Goal: Find specific page/section: Find specific page/section

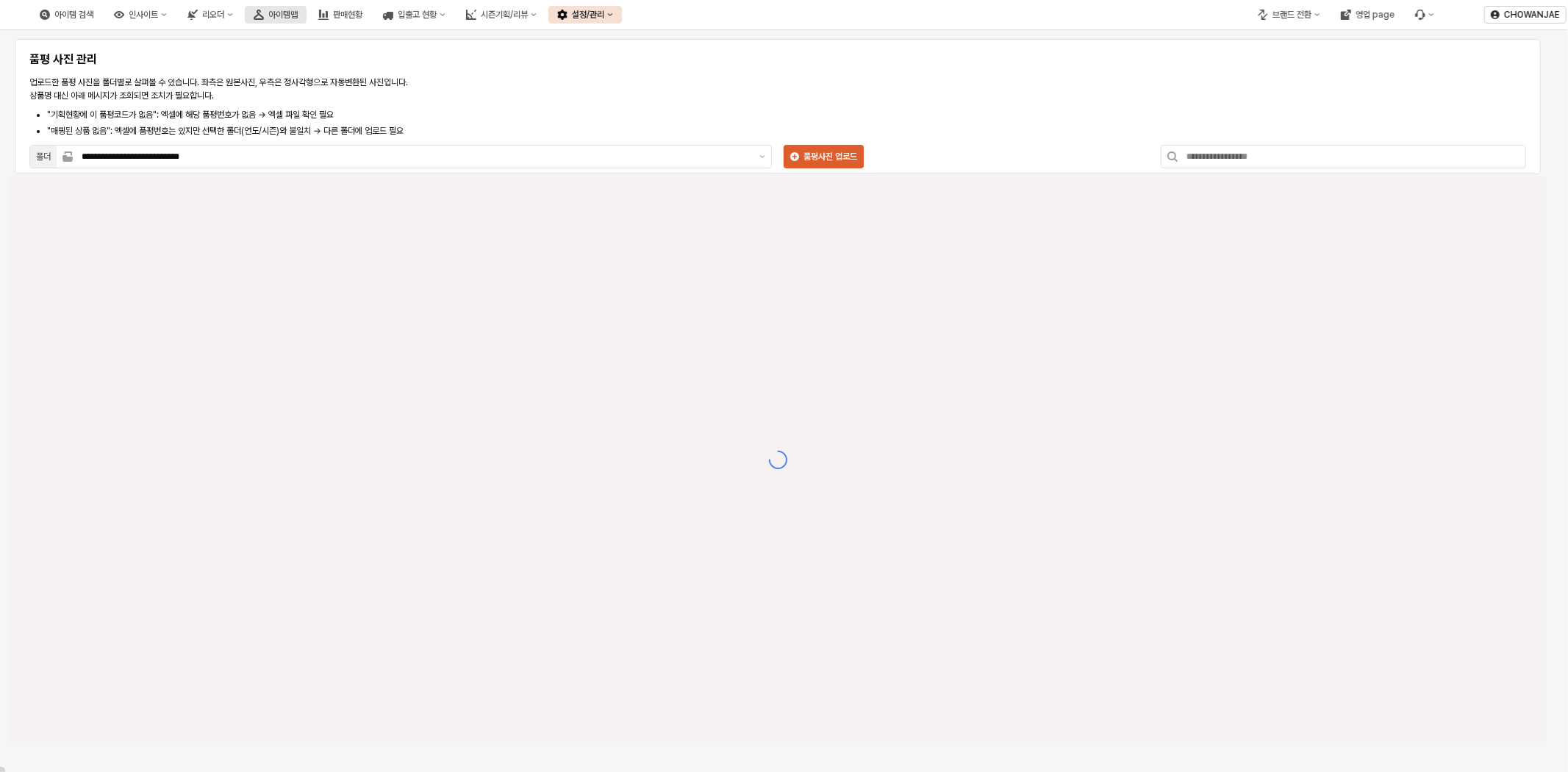
click at [297, 19] on div "아이템맵" at bounding box center [283, 15] width 29 height 11
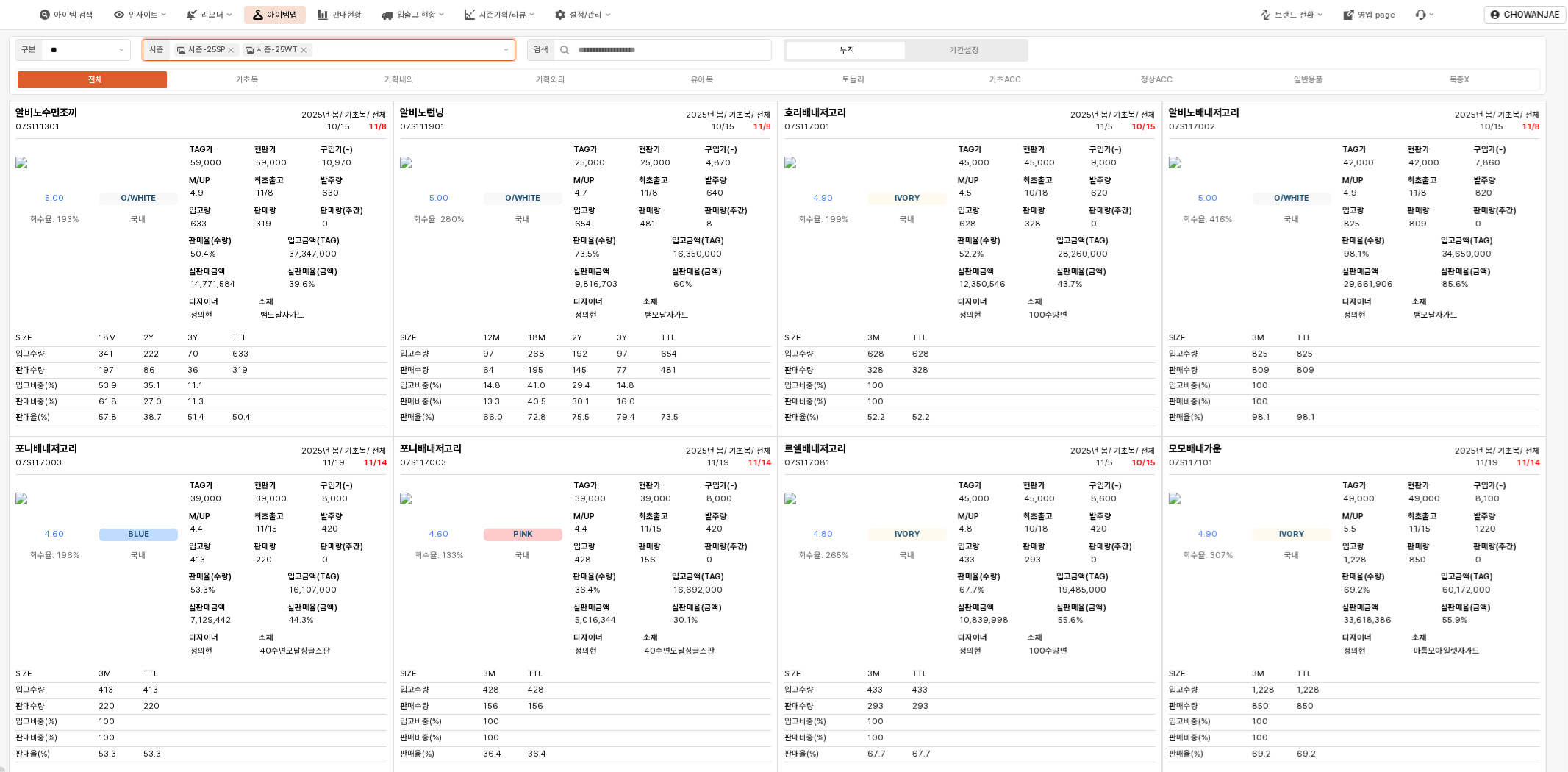
click at [373, 49] on input "App Frame" at bounding box center [404, 50] width 178 height 13
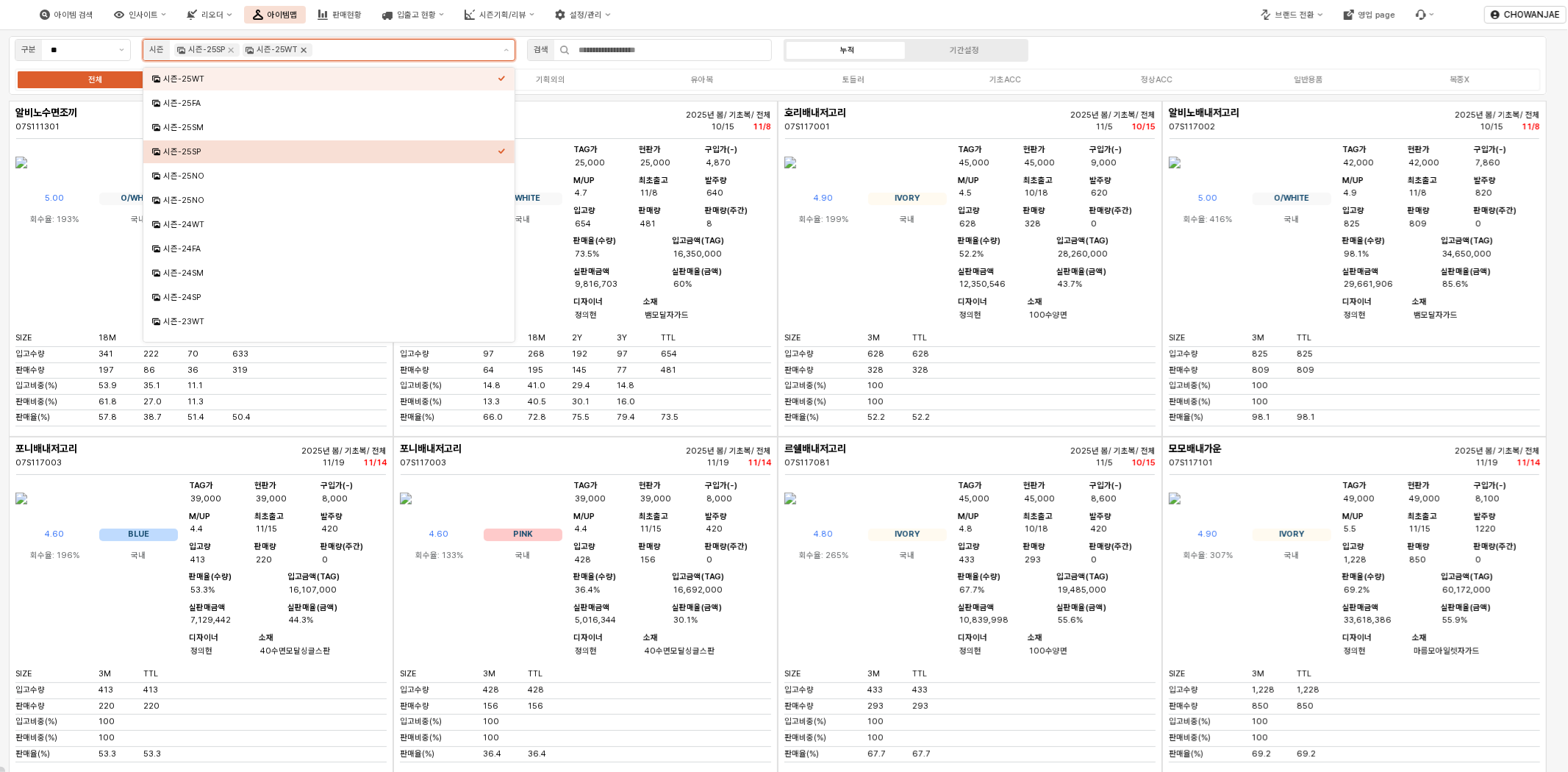
click at [300, 49] on icon "Remove 시즌-25WT" at bounding box center [303, 50] width 12 height 12
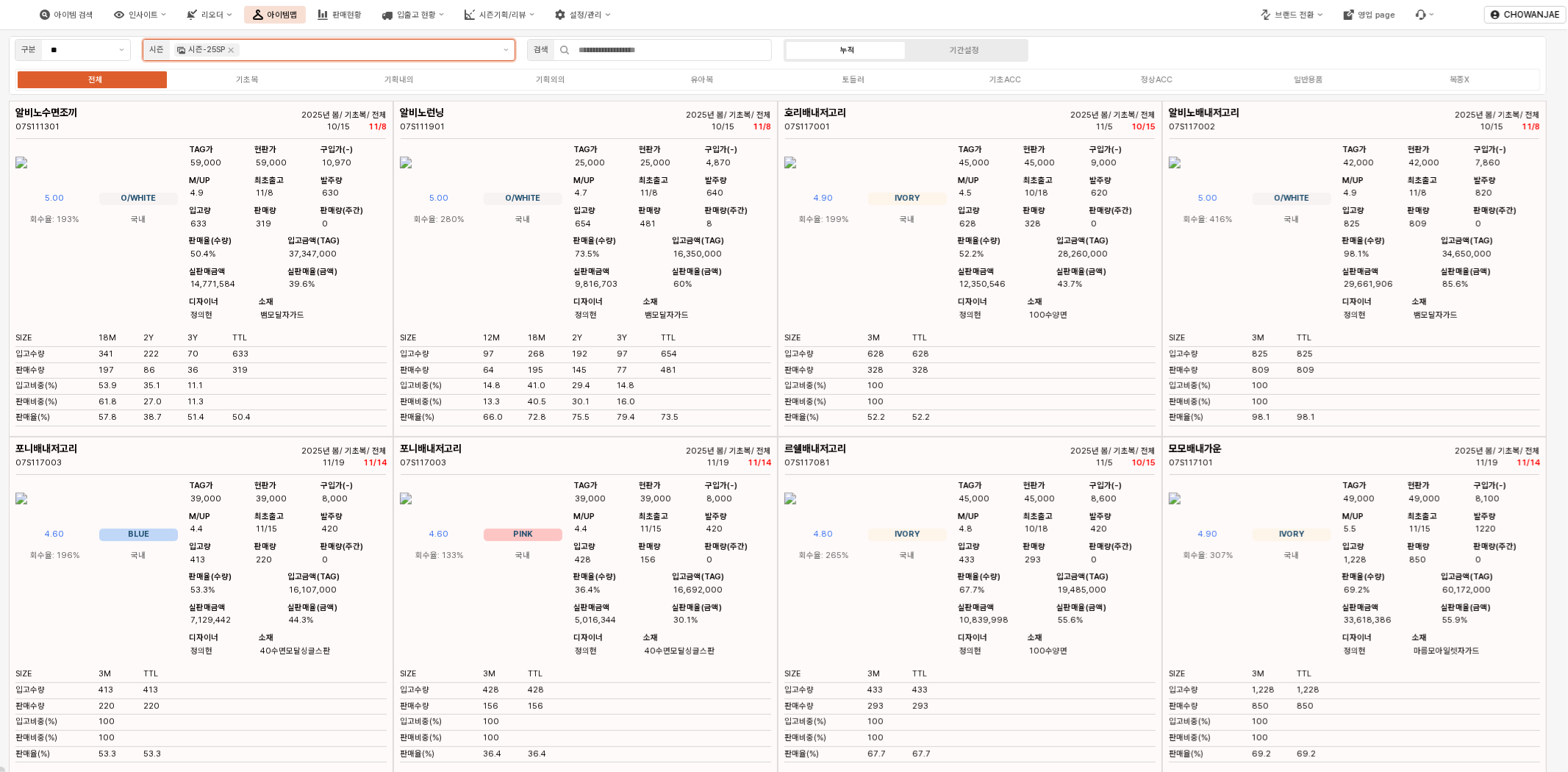
click at [229, 52] on icon "Remove 시즌-25SP" at bounding box center [230, 50] width 12 height 12
click at [321, 50] on input "App Frame" at bounding box center [336, 50] width 316 height 13
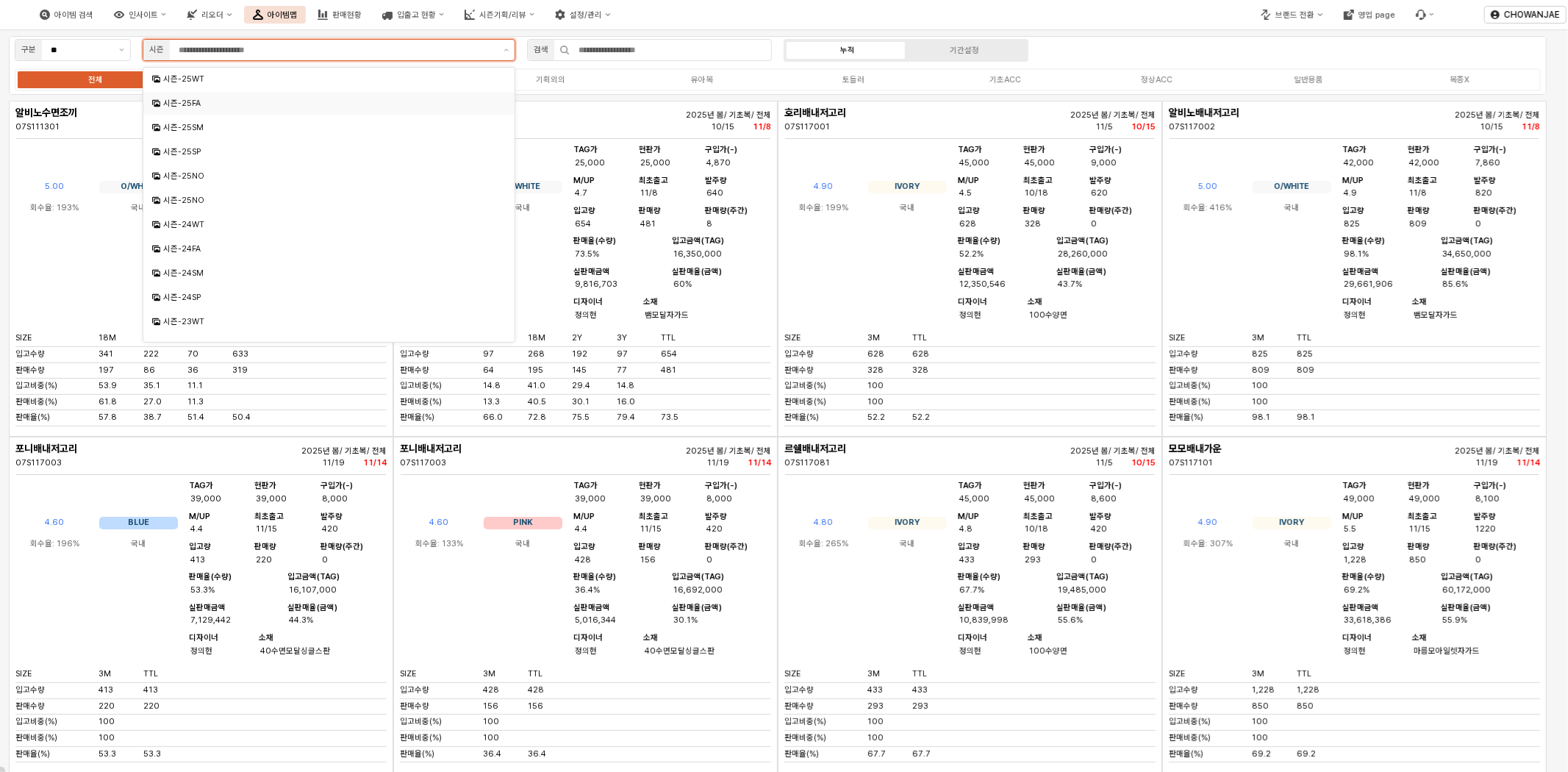
click at [309, 107] on div "시즌-25FA" at bounding box center [331, 103] width 335 height 11
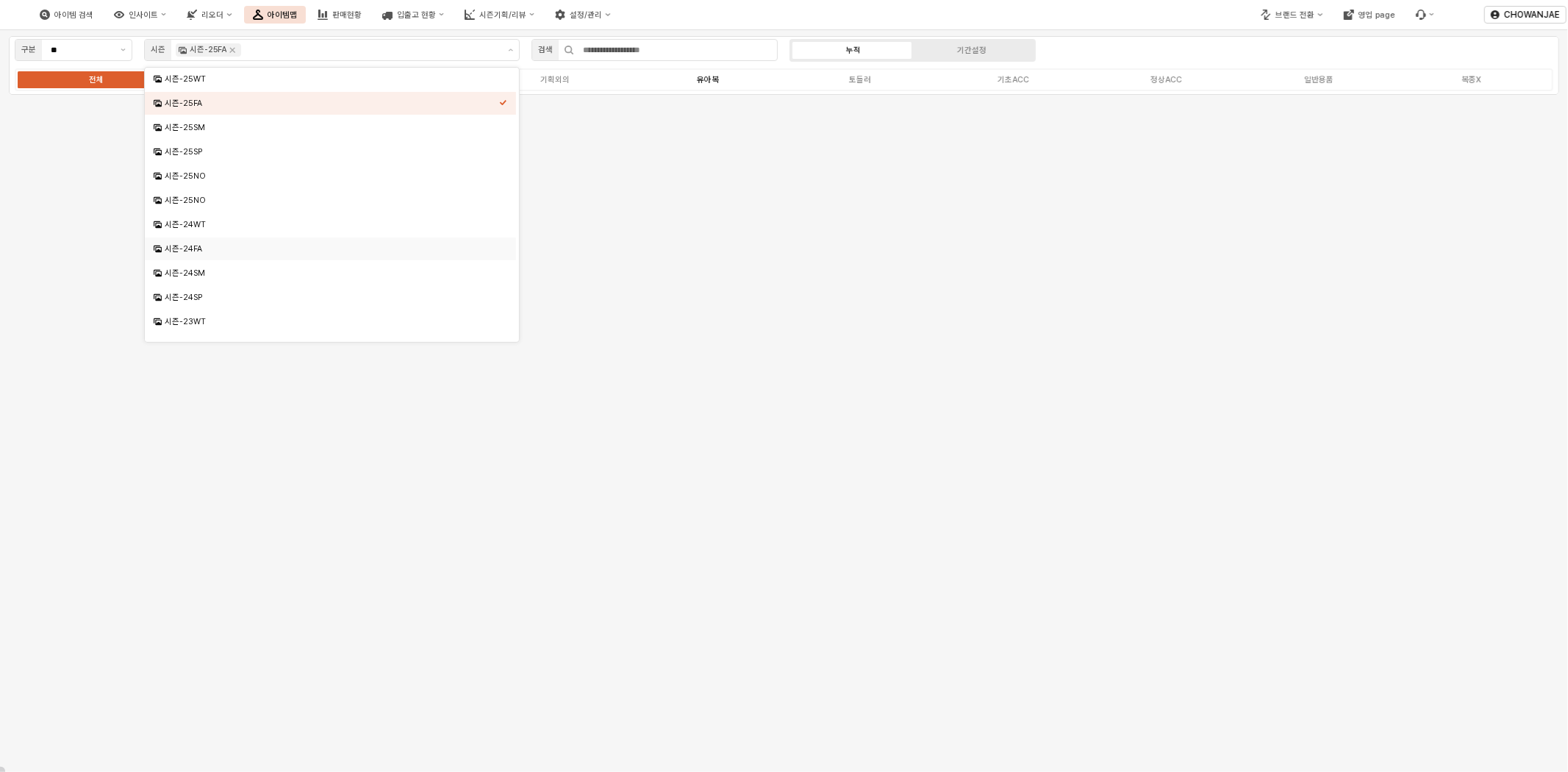
click at [728, 79] on label "유아복" at bounding box center [707, 79] width 153 height 12
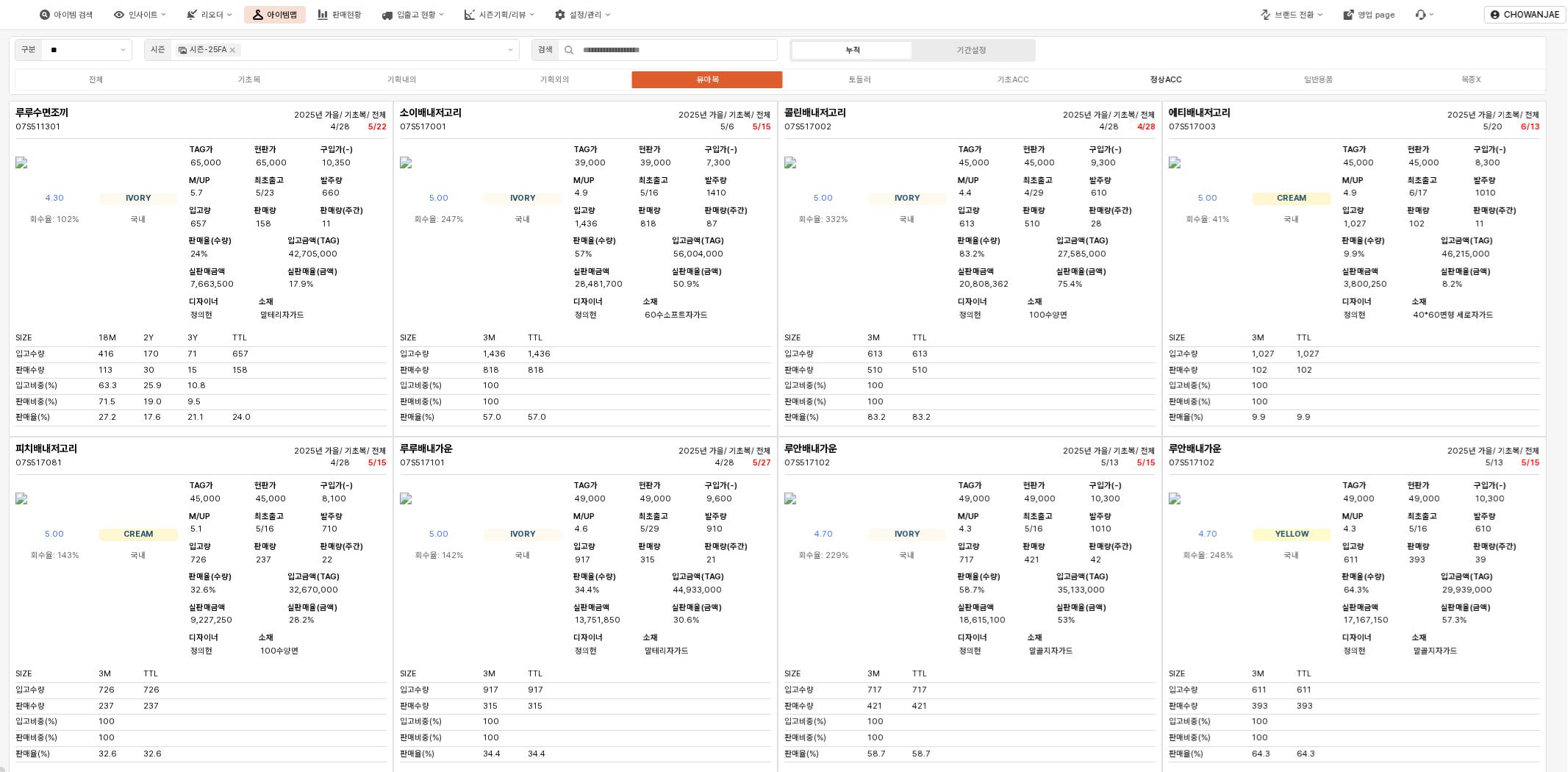
click at [1174, 77] on label "정상ACC" at bounding box center [1165, 79] width 153 height 12
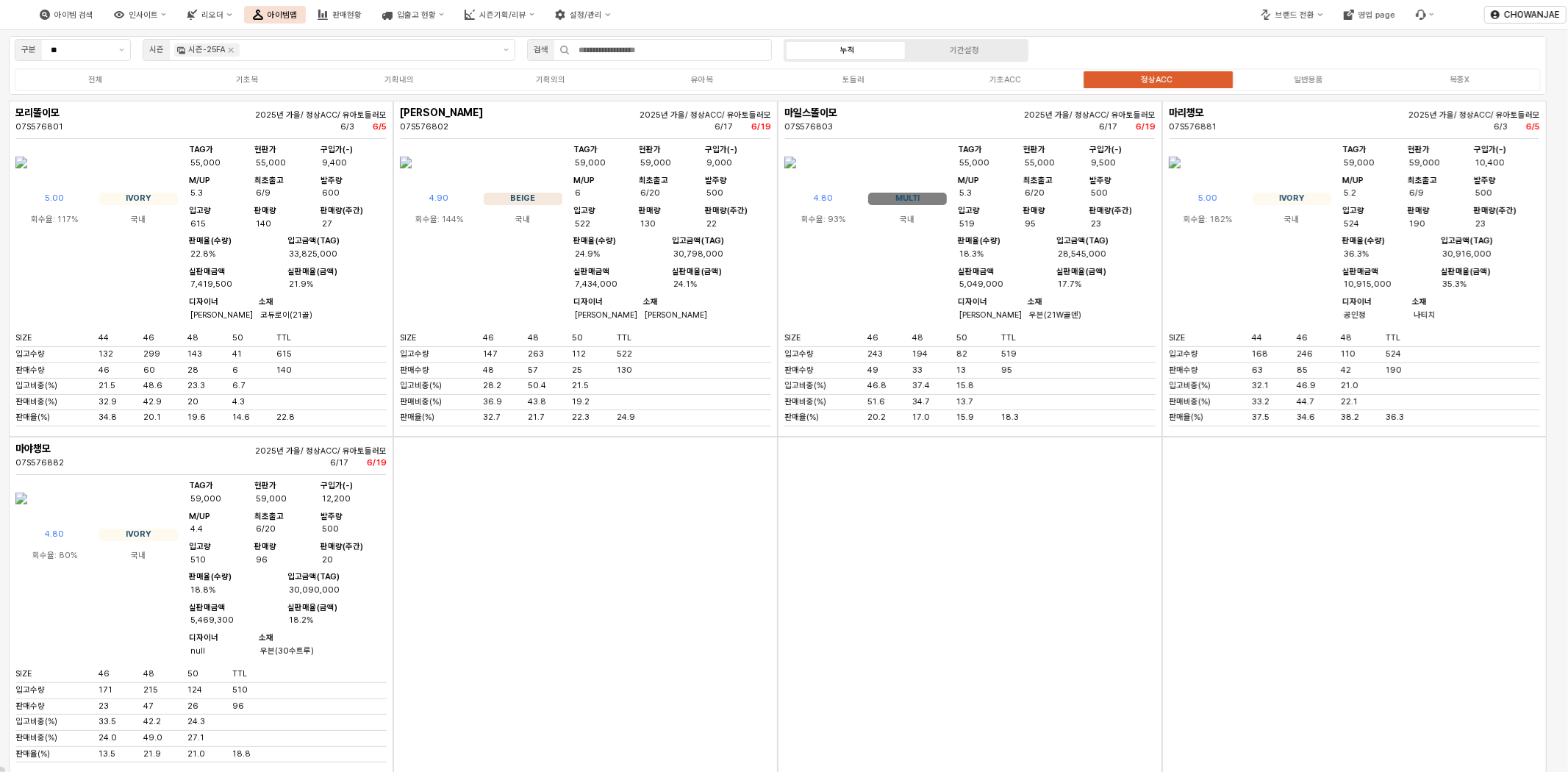
click at [1181, 180] on img "App Frame" at bounding box center [1174, 162] width 12 height 36
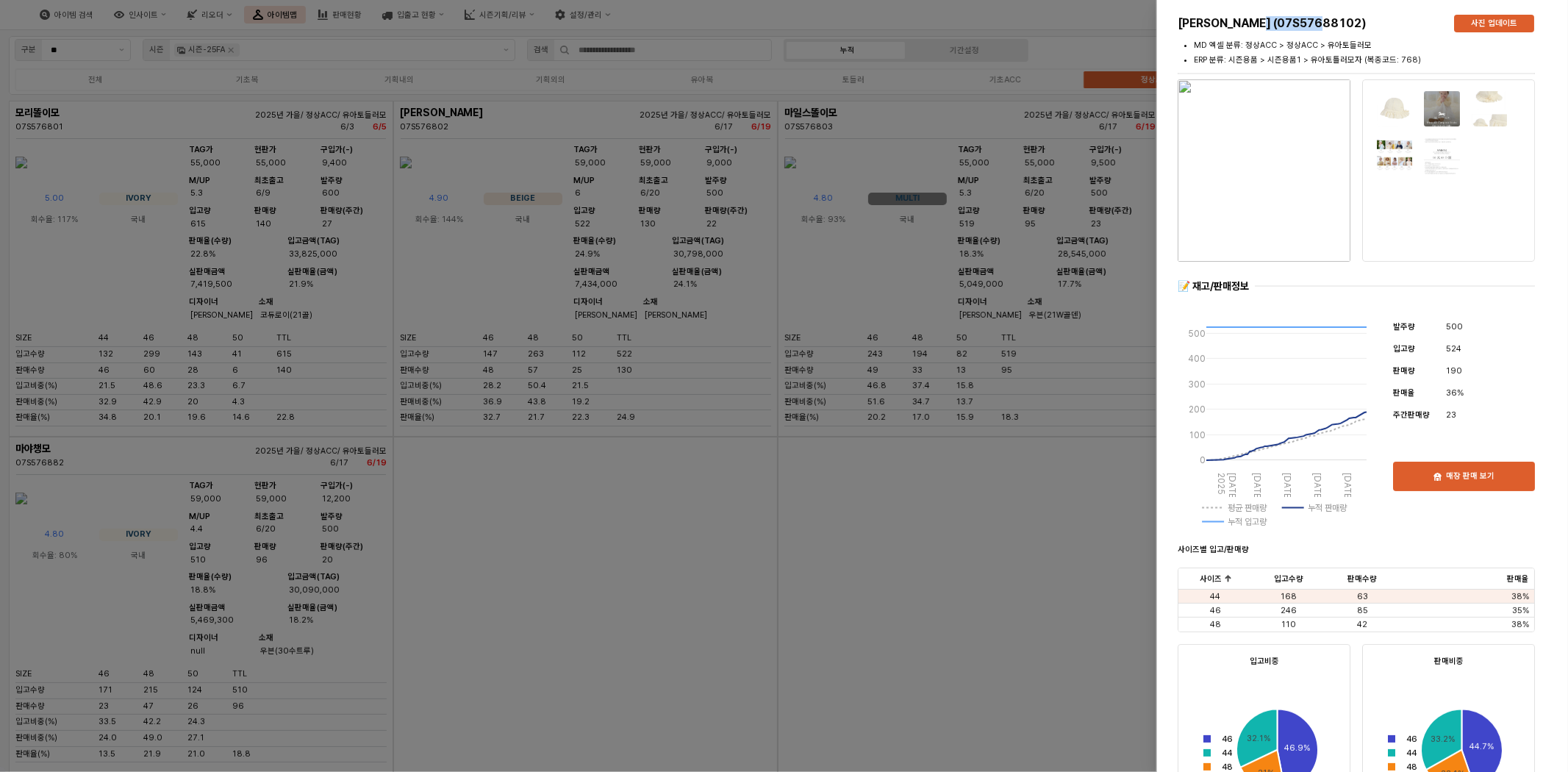
drag, startPoint x: 1264, startPoint y: 24, endPoint x: 1333, endPoint y: 30, distance: 69.3
click at [1333, 30] on h5 "[PERSON_NAME] (07S57688102)" at bounding box center [1309, 23] width 264 height 15
copy h5 "07S576881"
drag, startPoint x: 848, startPoint y: 524, endPoint x: 820, endPoint y: 555, distance: 41.8
click at [849, 524] on div at bounding box center [784, 386] width 1568 height 772
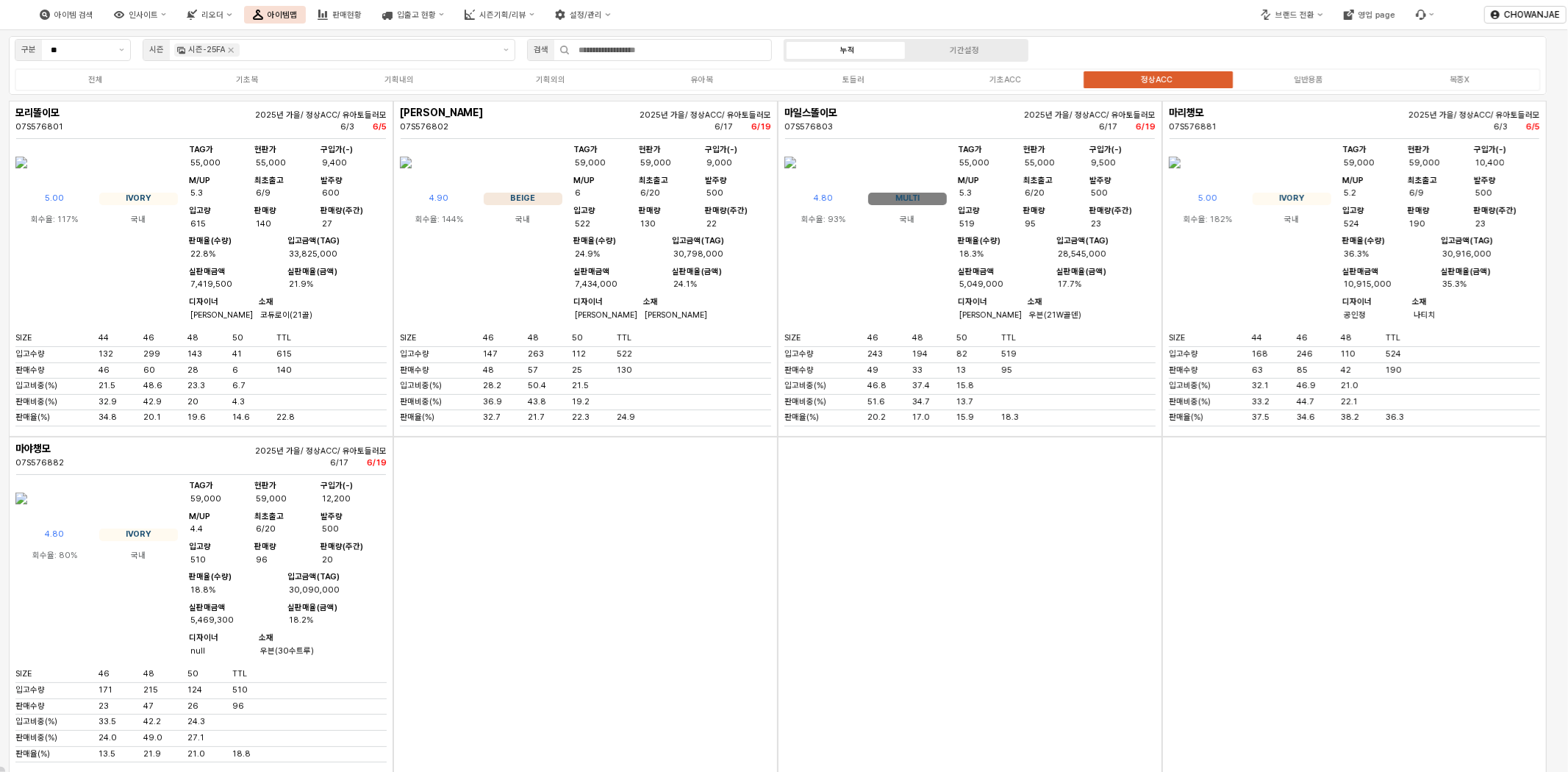
click at [27, 180] on img "App Frame" at bounding box center [21, 162] width 12 height 36
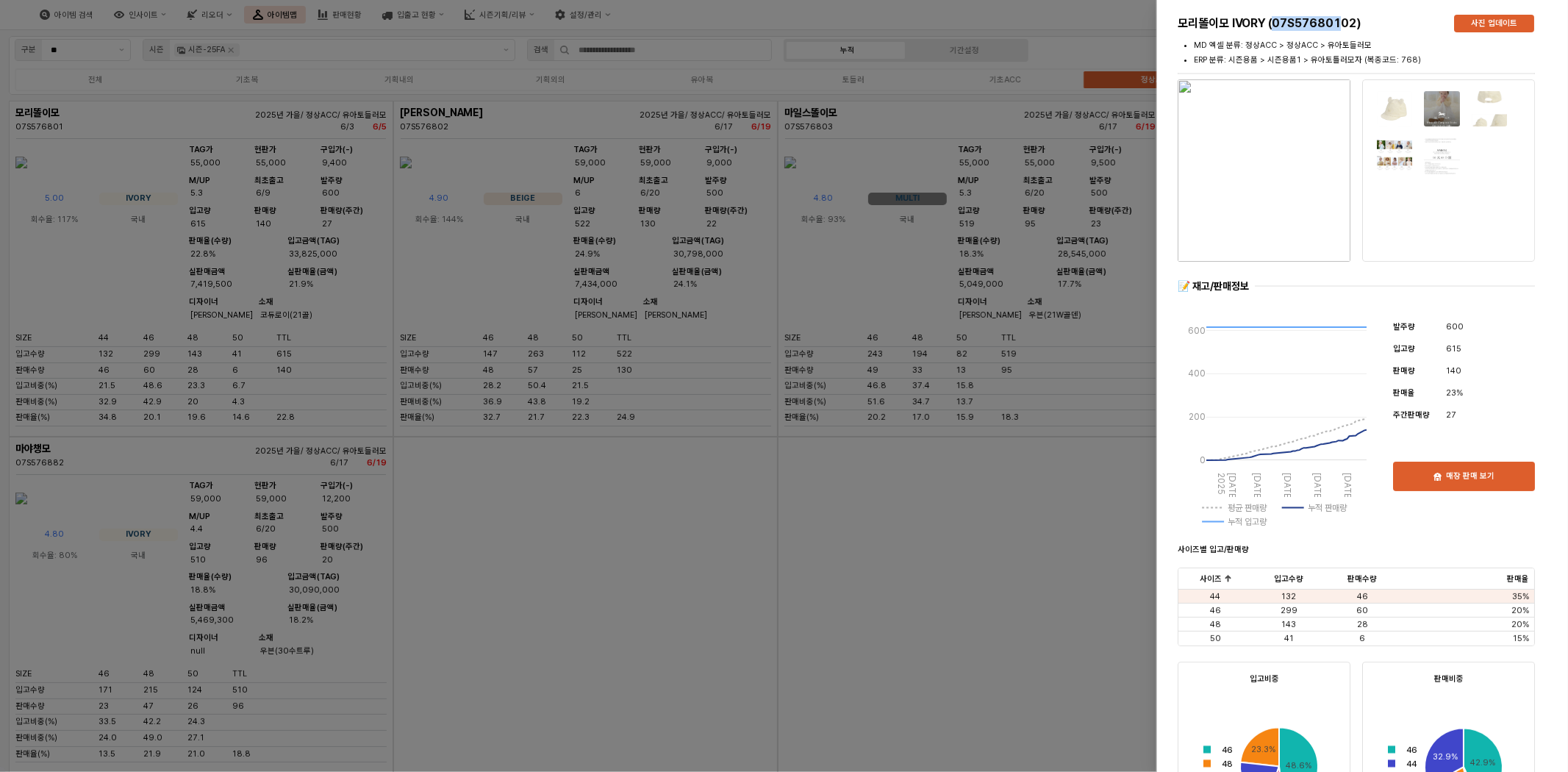
drag, startPoint x: 1306, startPoint y: 27, endPoint x: 1333, endPoint y: 36, distance: 28.5
click at [1342, 27] on h5 "모리똘이모 IVORY (07S57680102)" at bounding box center [1309, 23] width 264 height 15
copy h5 "07S576801"
drag, startPoint x: 882, startPoint y: 643, endPoint x: 890, endPoint y: 623, distance: 21.5
click at [882, 643] on div at bounding box center [784, 386] width 1568 height 772
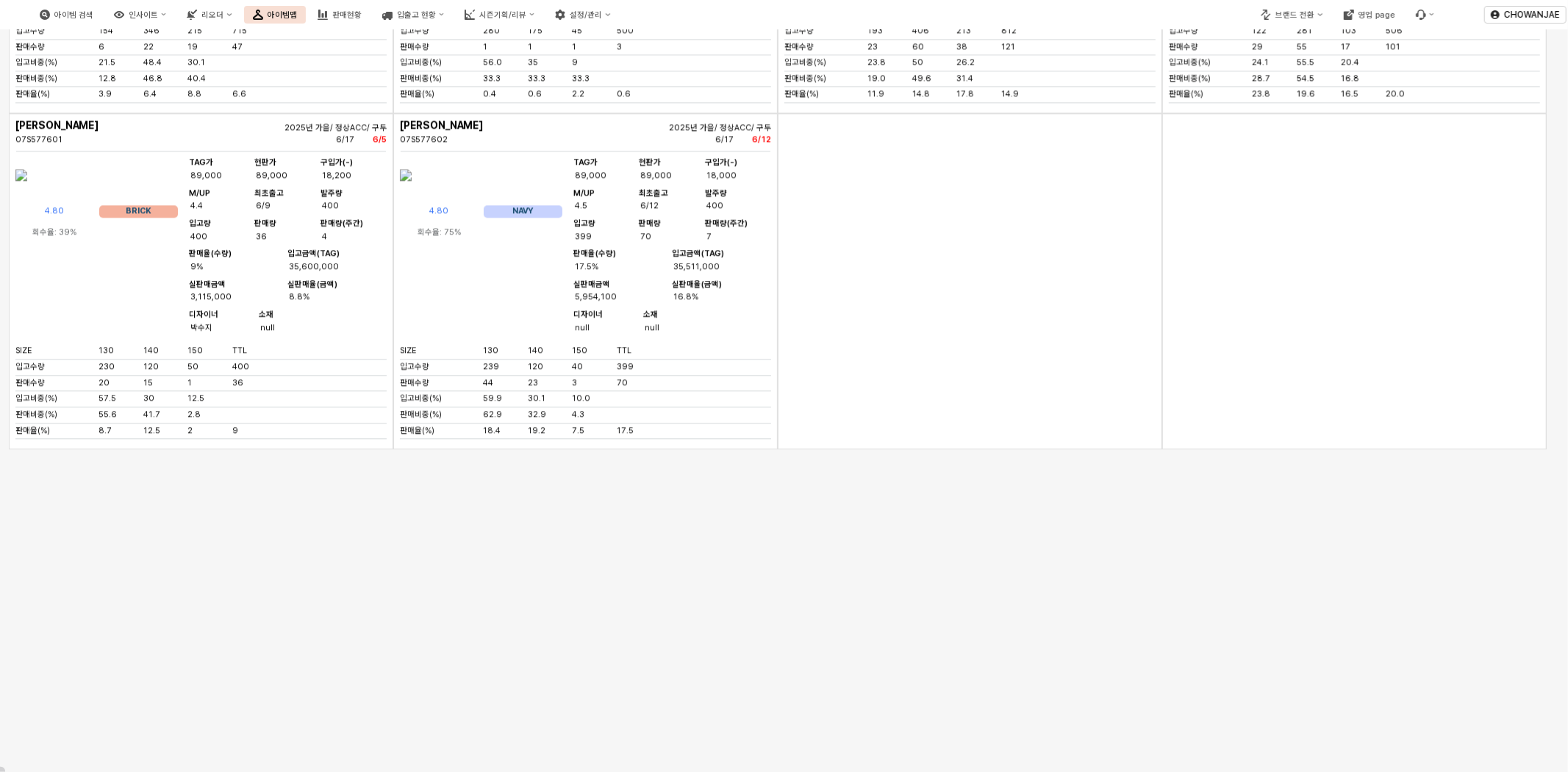
scroll to position [2577, 0]
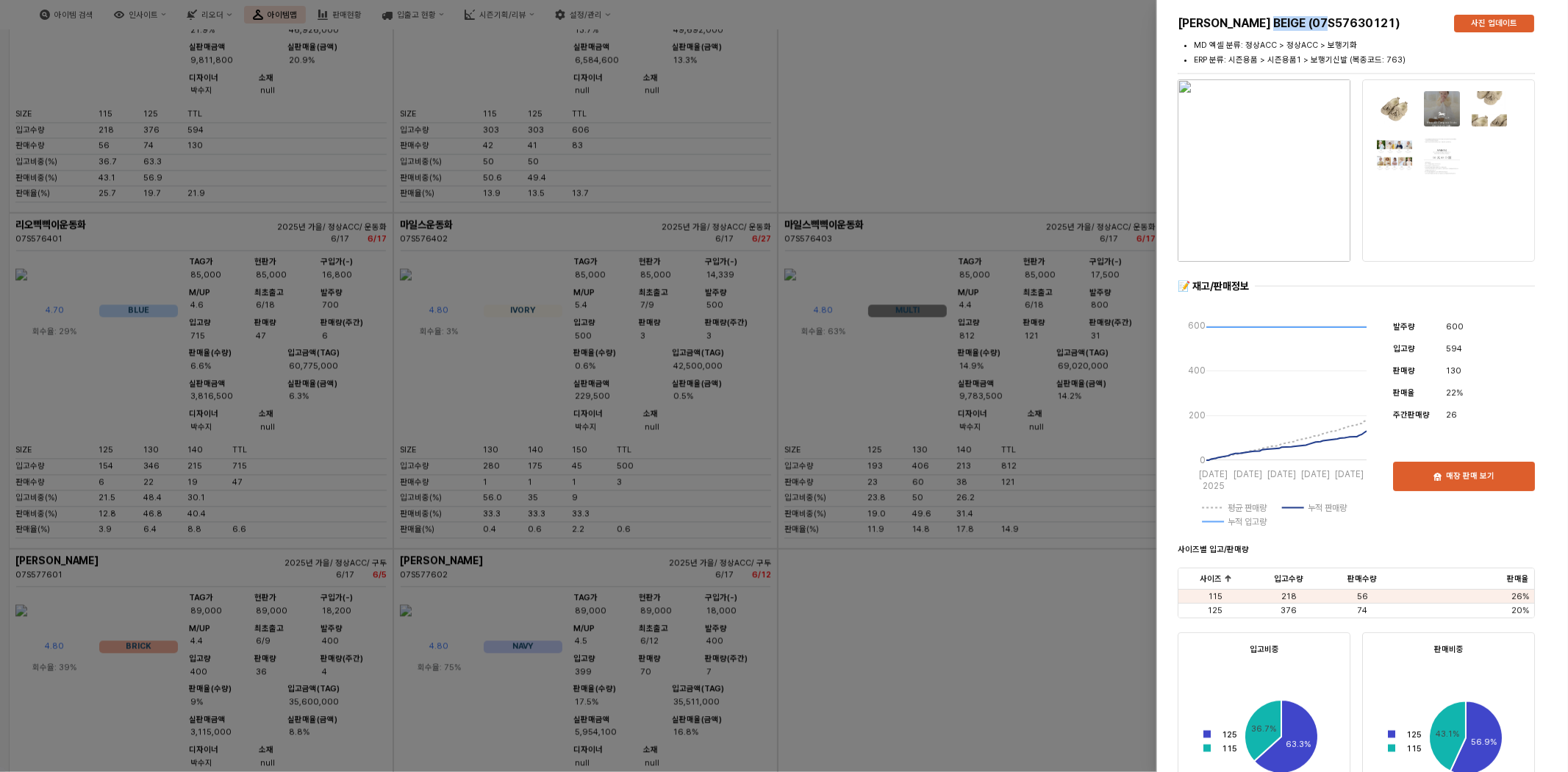
drag, startPoint x: 1283, startPoint y: 27, endPoint x: 1349, endPoint y: 33, distance: 66.3
click at [1349, 33] on div "[PERSON_NAME] BEIGE (07S57630121)" at bounding box center [1310, 23] width 276 height 23
copy h5 "07S576301"
click at [997, 408] on div at bounding box center [784, 386] width 1568 height 772
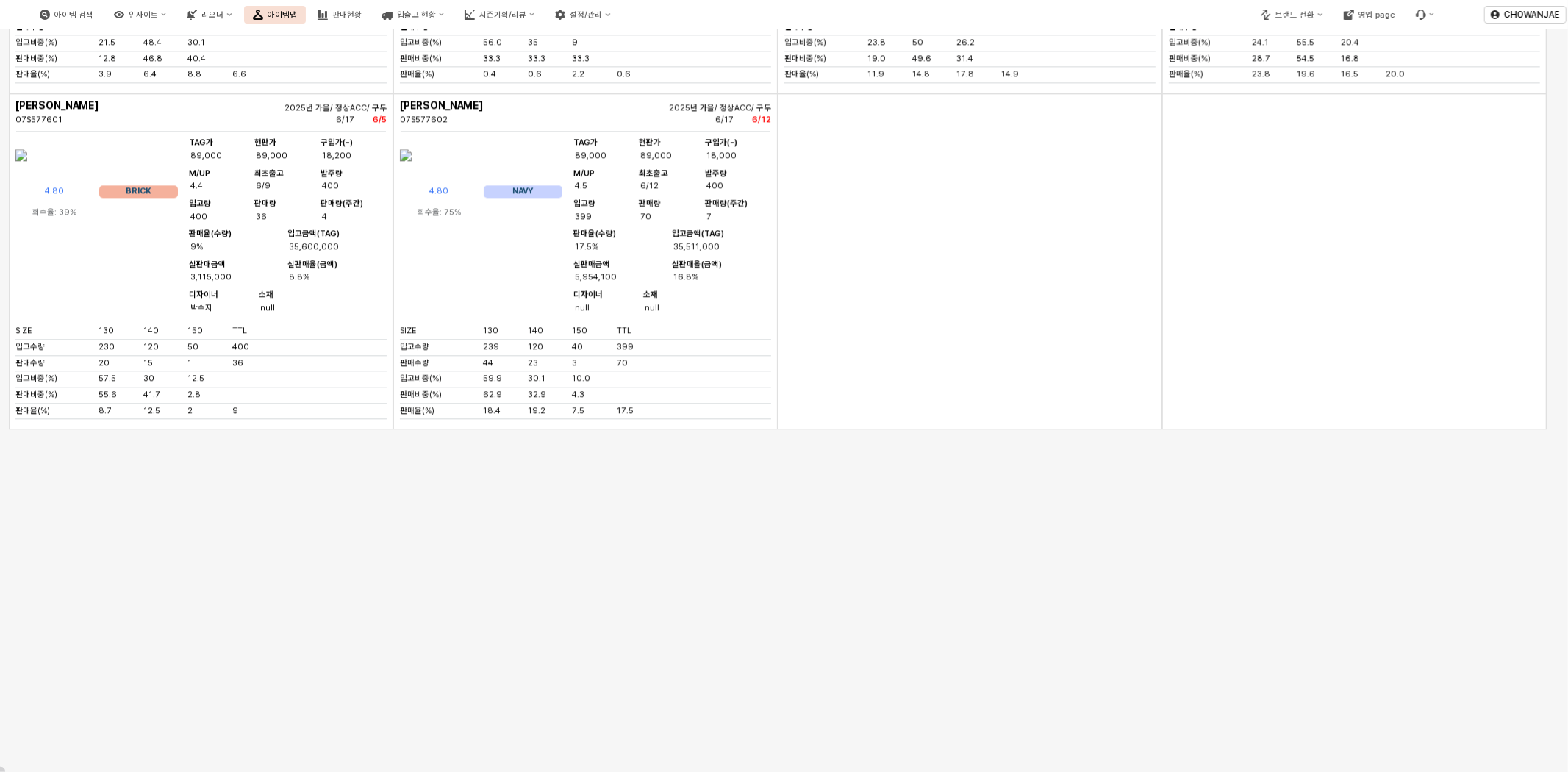
scroll to position [3012, 0]
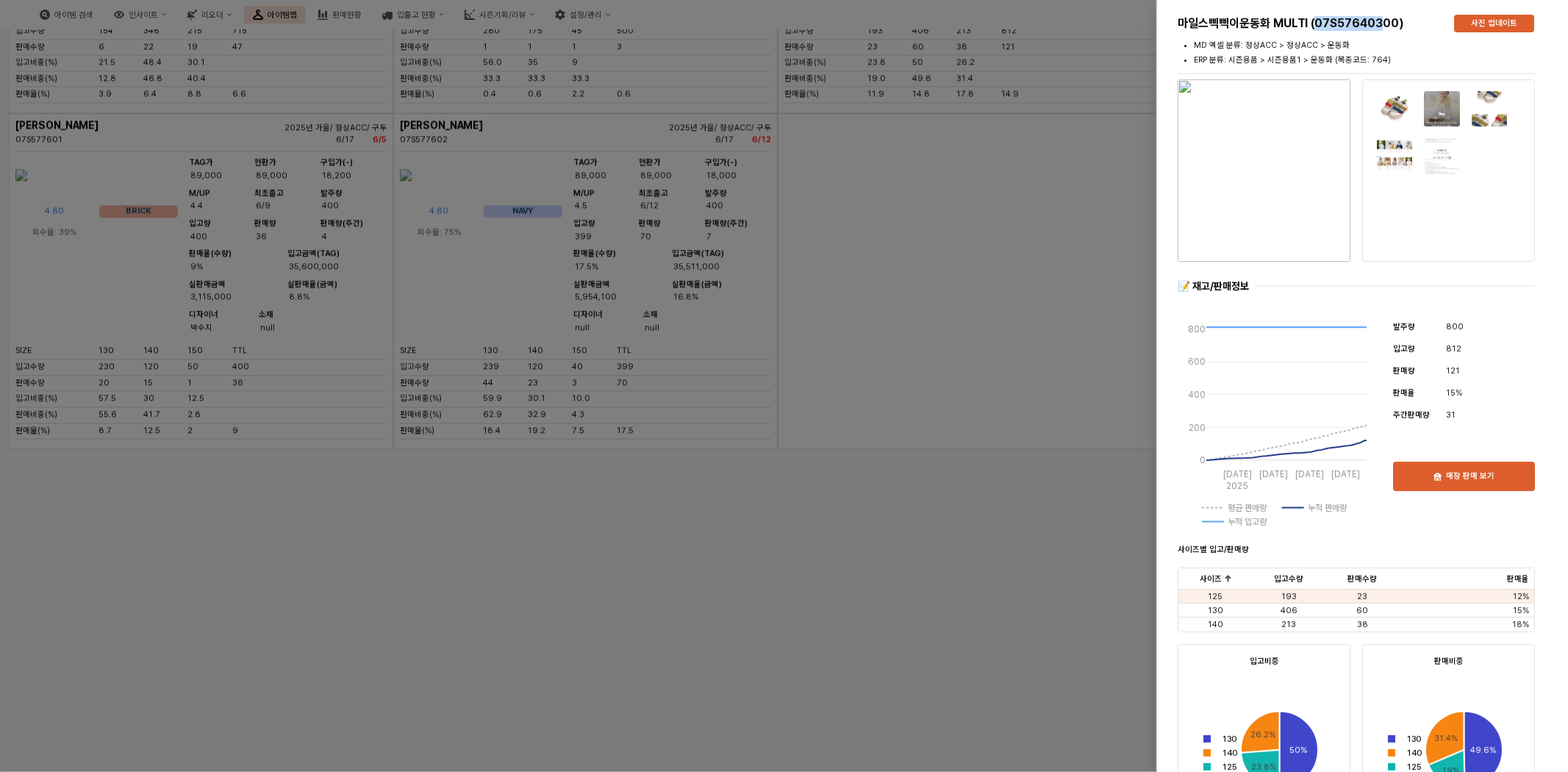
drag, startPoint x: 1317, startPoint y: 23, endPoint x: 1379, endPoint y: 34, distance: 63.0
click at [1379, 34] on div "마일스삑삑이운동화 MULTI (07S57640300)" at bounding box center [1310, 23] width 276 height 23
copy h5 "07S576403"
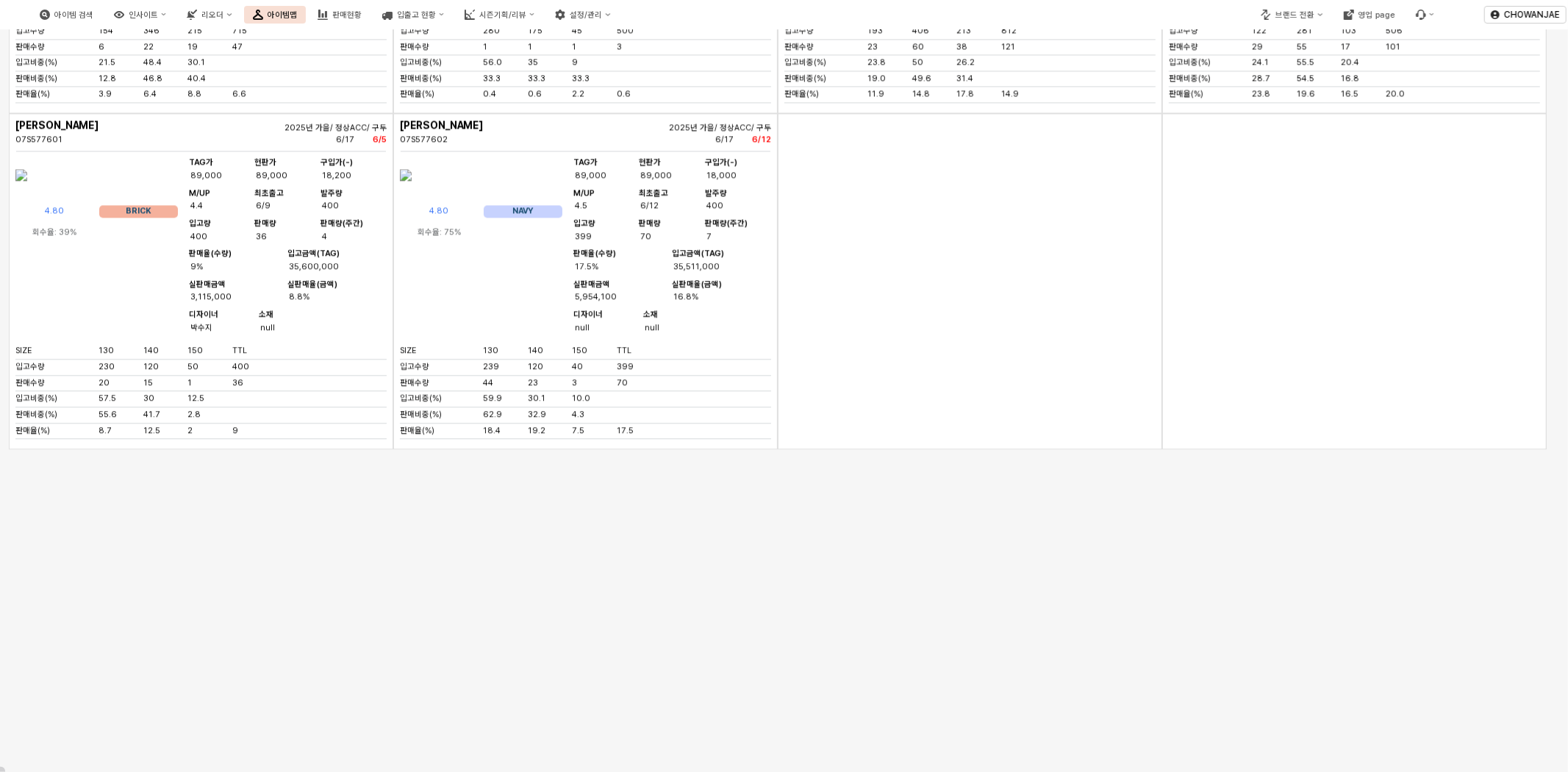
click at [1072, 449] on div "App Frame" at bounding box center [970, 281] width 385 height 336
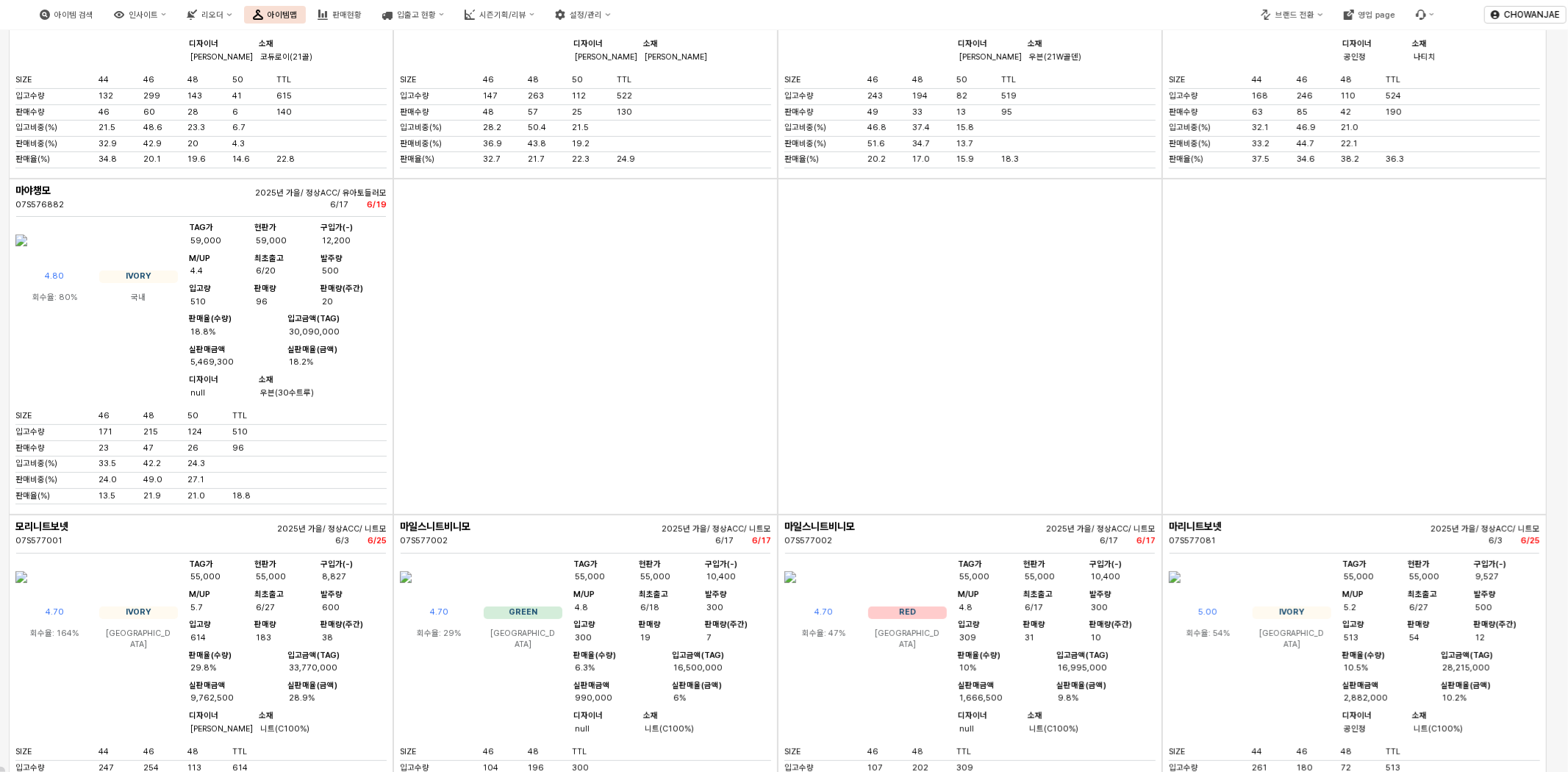
scroll to position [0, 0]
